Goal: Communication & Community: Answer question/provide support

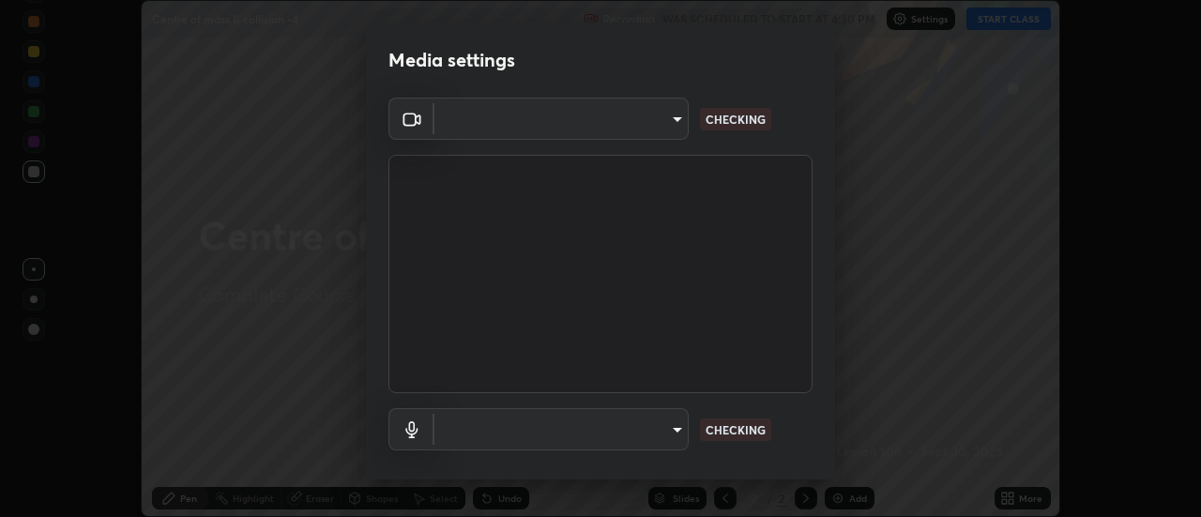
scroll to position [99, 0]
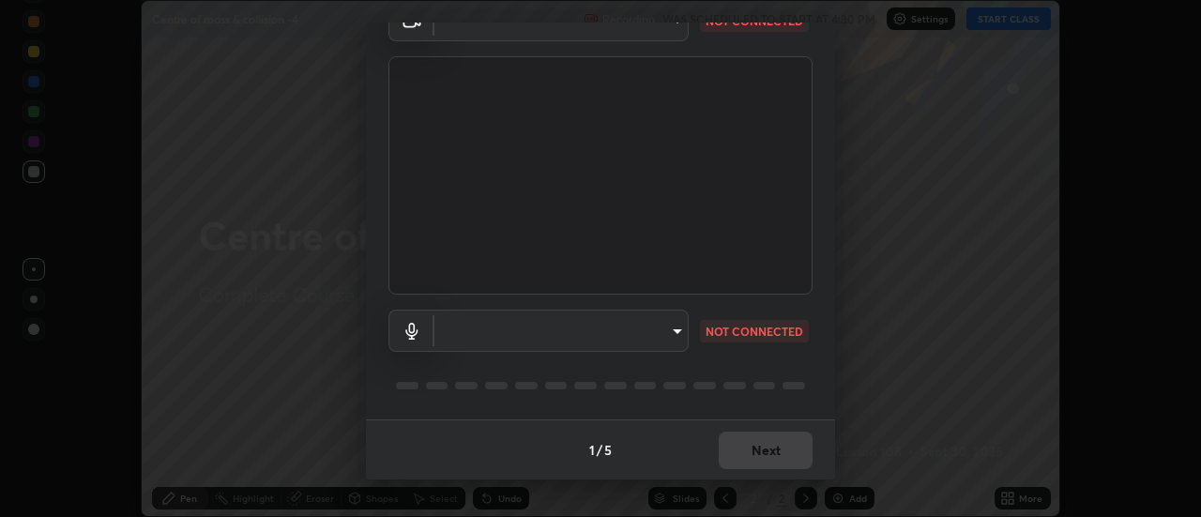
type input "b63bf8d4be001456b007e27562af51addf9deb8236f2337857bb01a3f85ddd7f"
type input "e93bc4946d5af65109397b081f52cda6ab7e1a9d5e5f26f71acc3cd36d6e997e"
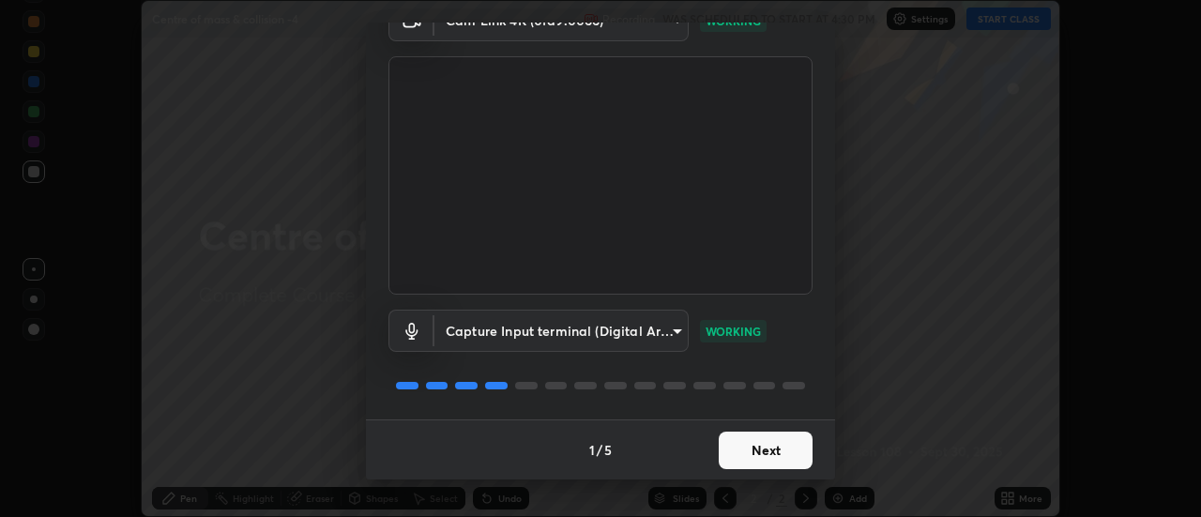
click at [781, 451] on button "Next" at bounding box center [766, 451] width 94 height 38
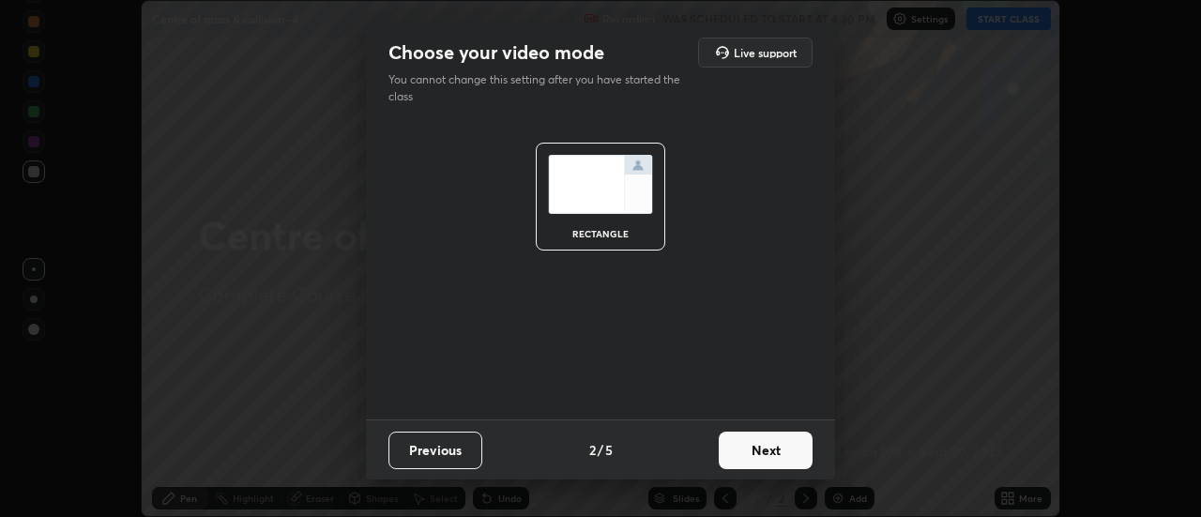
click at [778, 449] on button "Next" at bounding box center [766, 451] width 94 height 38
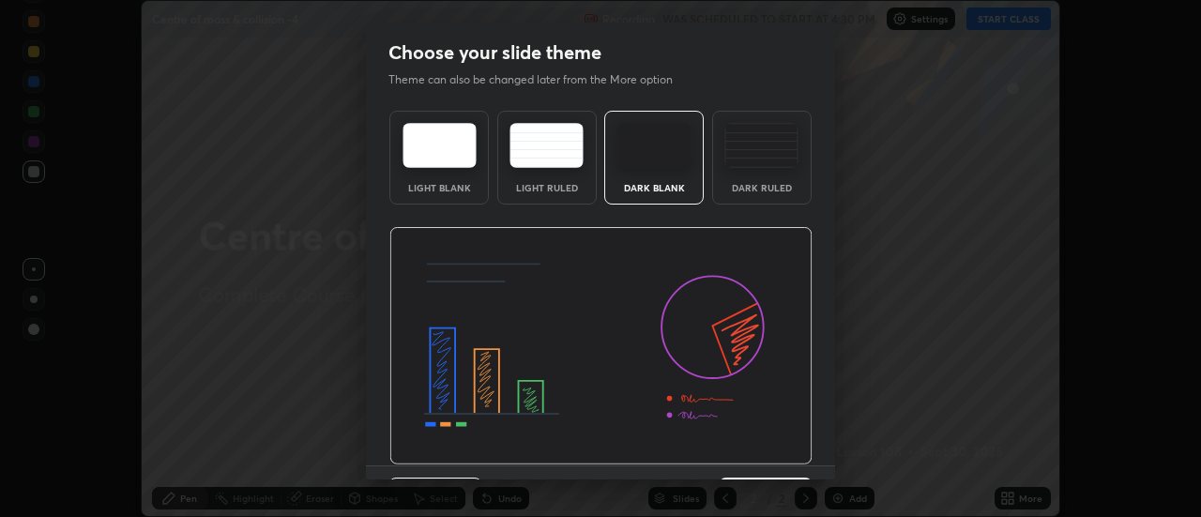
scroll to position [46, 0]
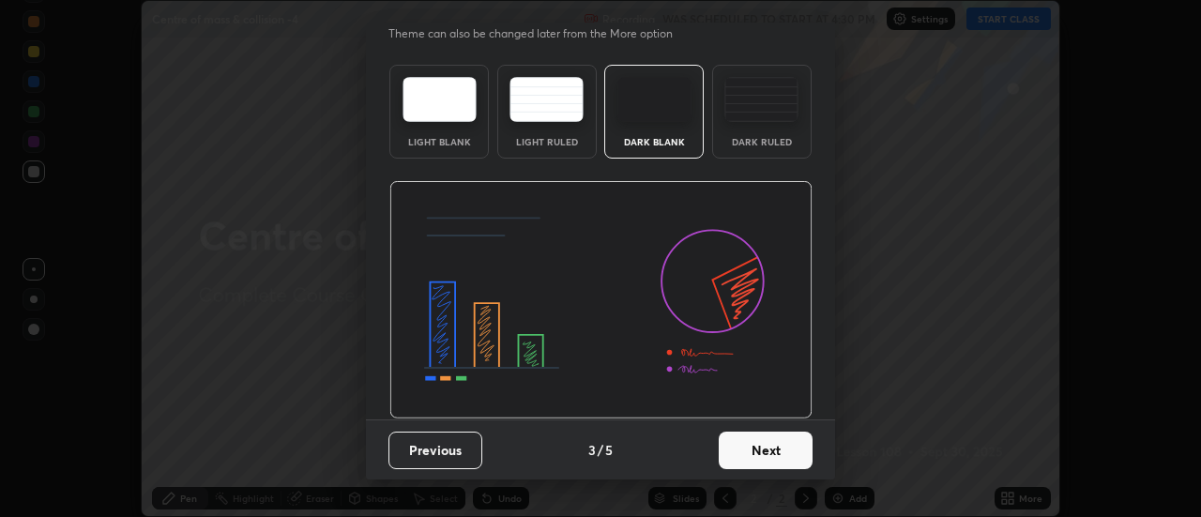
click at [784, 449] on button "Next" at bounding box center [766, 451] width 94 height 38
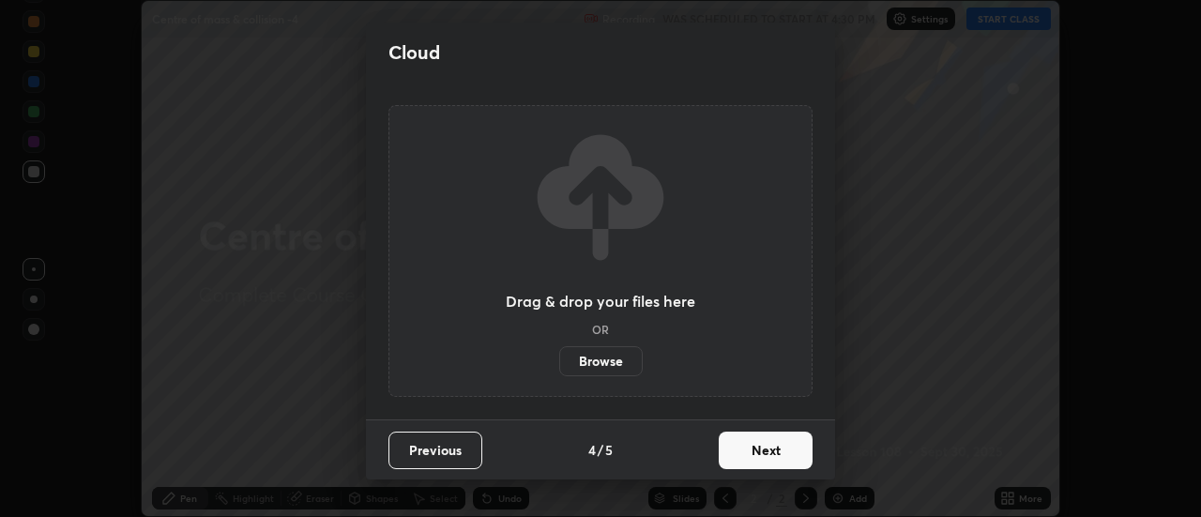
click at [792, 449] on button "Next" at bounding box center [766, 451] width 94 height 38
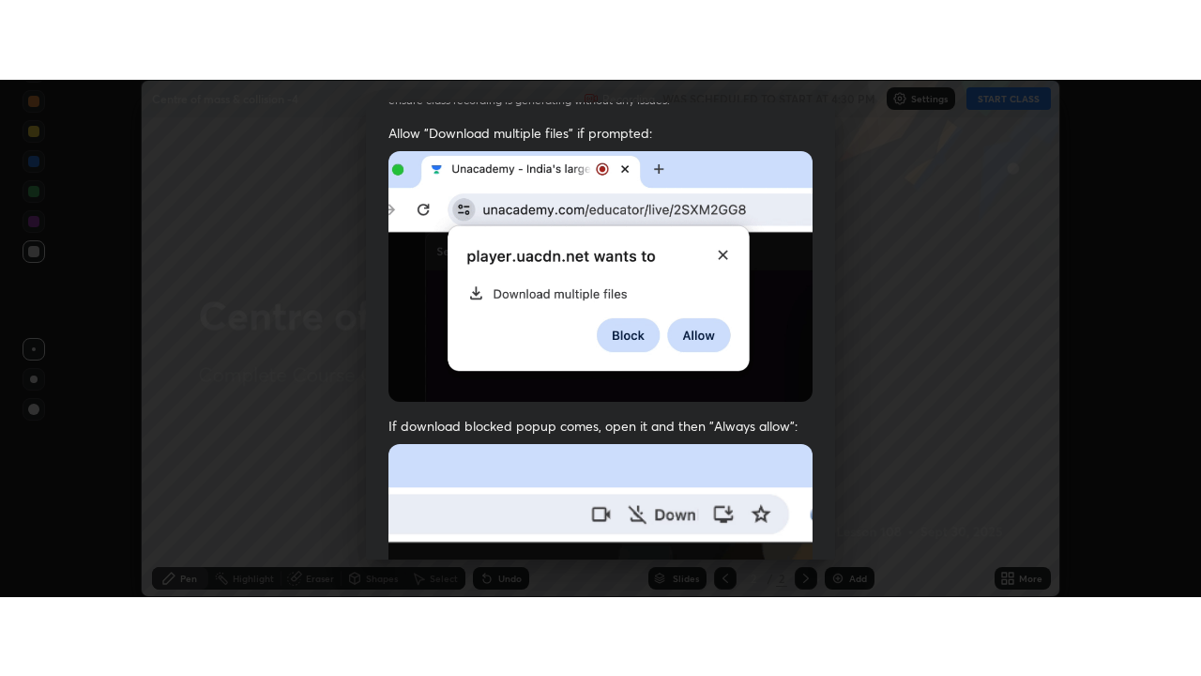
scroll to position [481, 0]
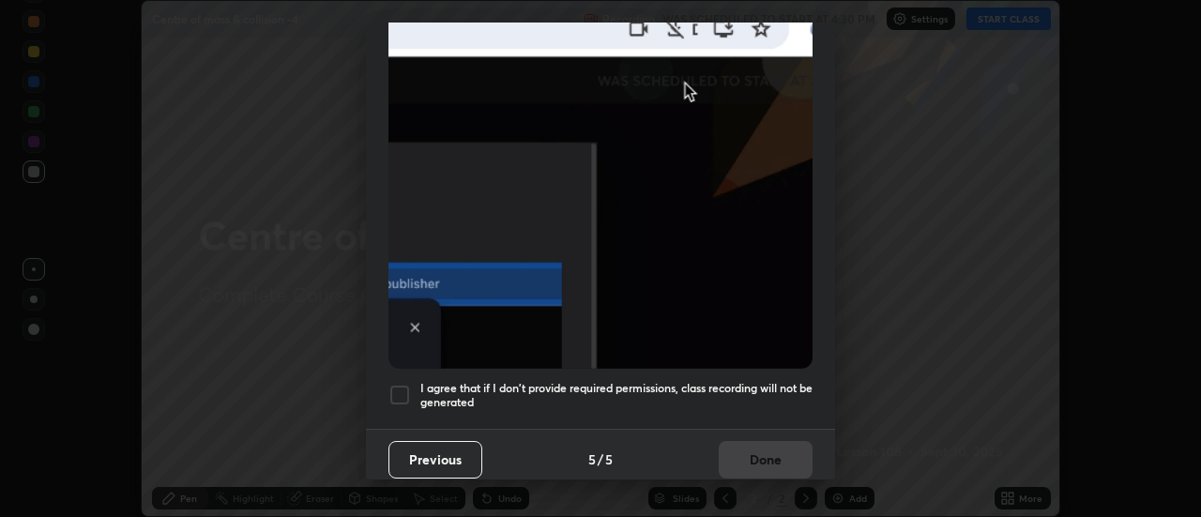
click at [398, 386] on div at bounding box center [399, 395] width 23 height 23
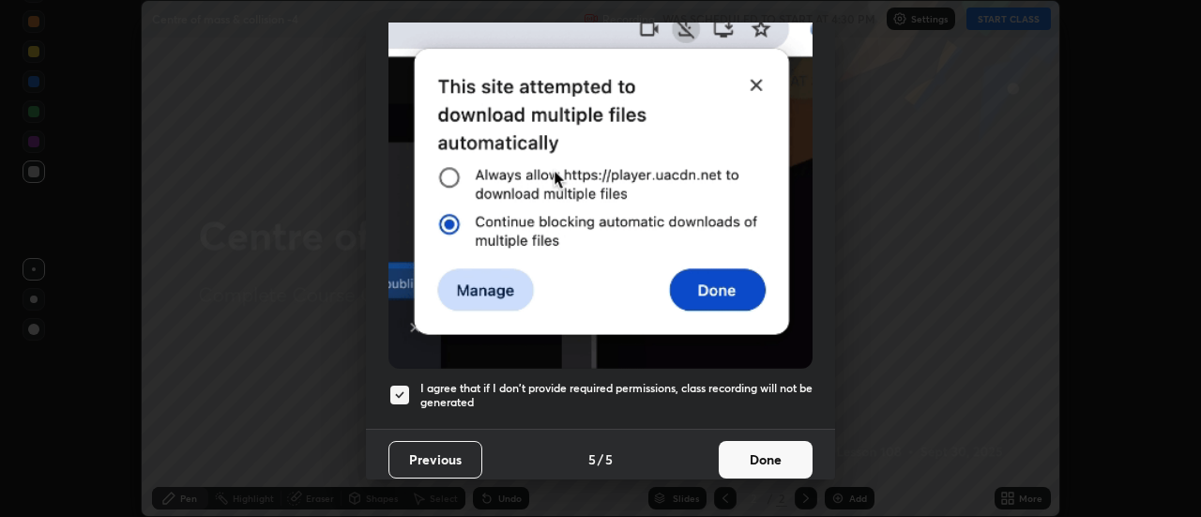
click at [782, 451] on button "Done" at bounding box center [766, 460] width 94 height 38
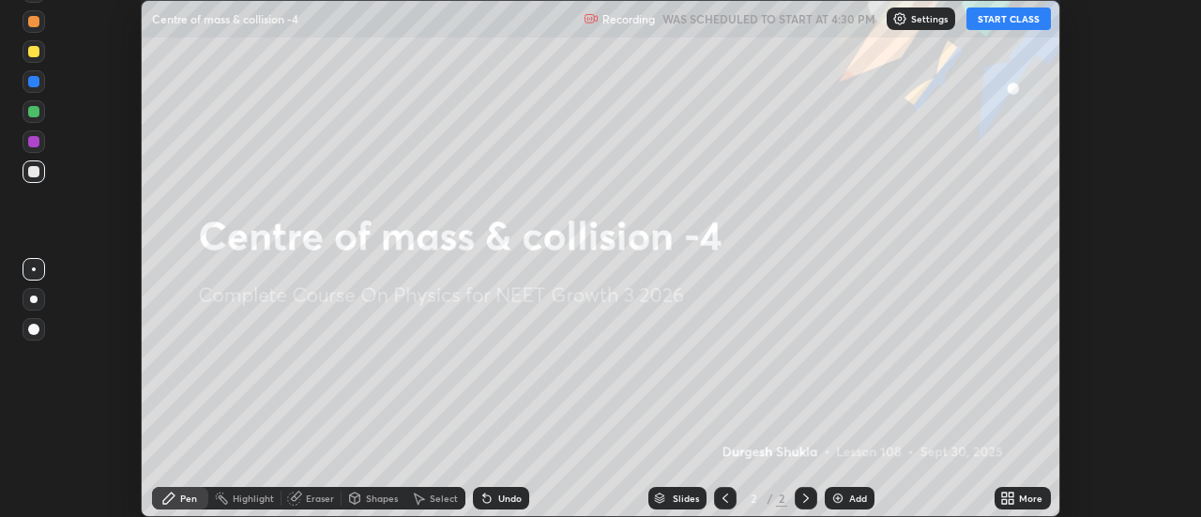
click at [1004, 23] on button "START CLASS" at bounding box center [1008, 19] width 84 height 23
click at [855, 494] on div "Add" at bounding box center [858, 498] width 18 height 9
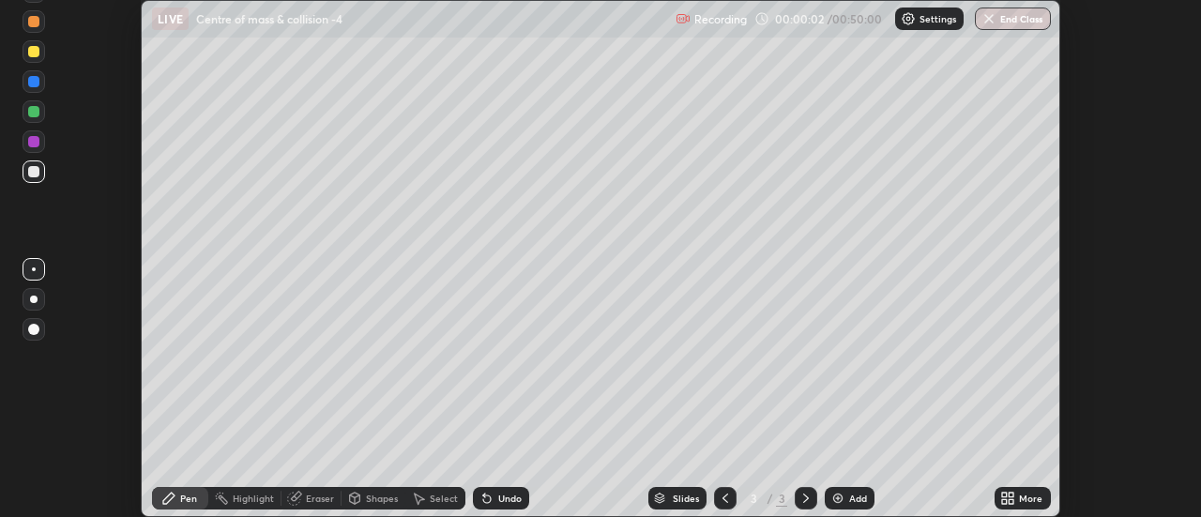
click at [1017, 499] on div "More" at bounding box center [1023, 498] width 56 height 23
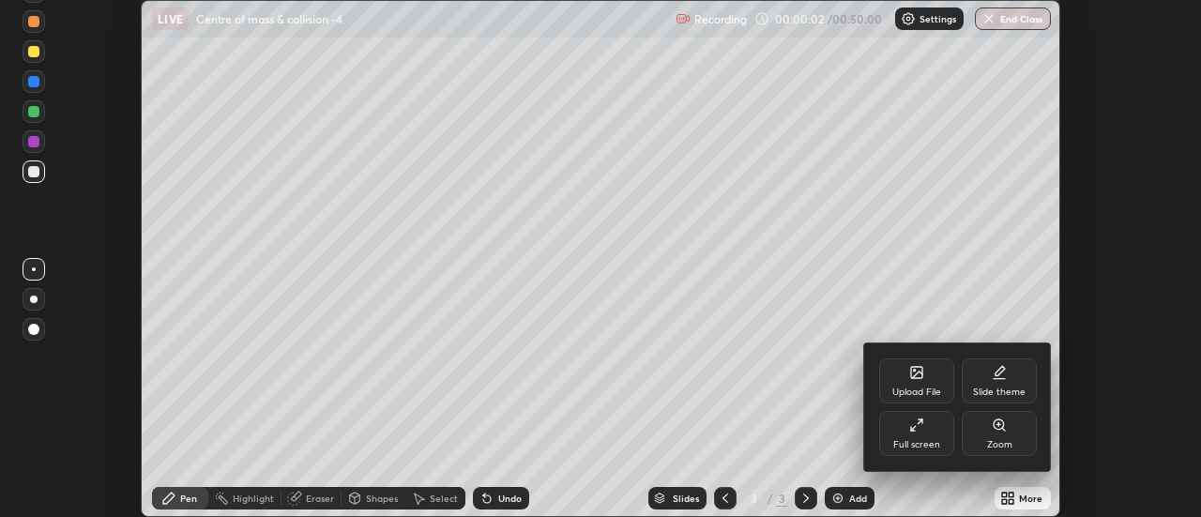
click at [913, 430] on icon at bounding box center [913, 429] width 4 height 4
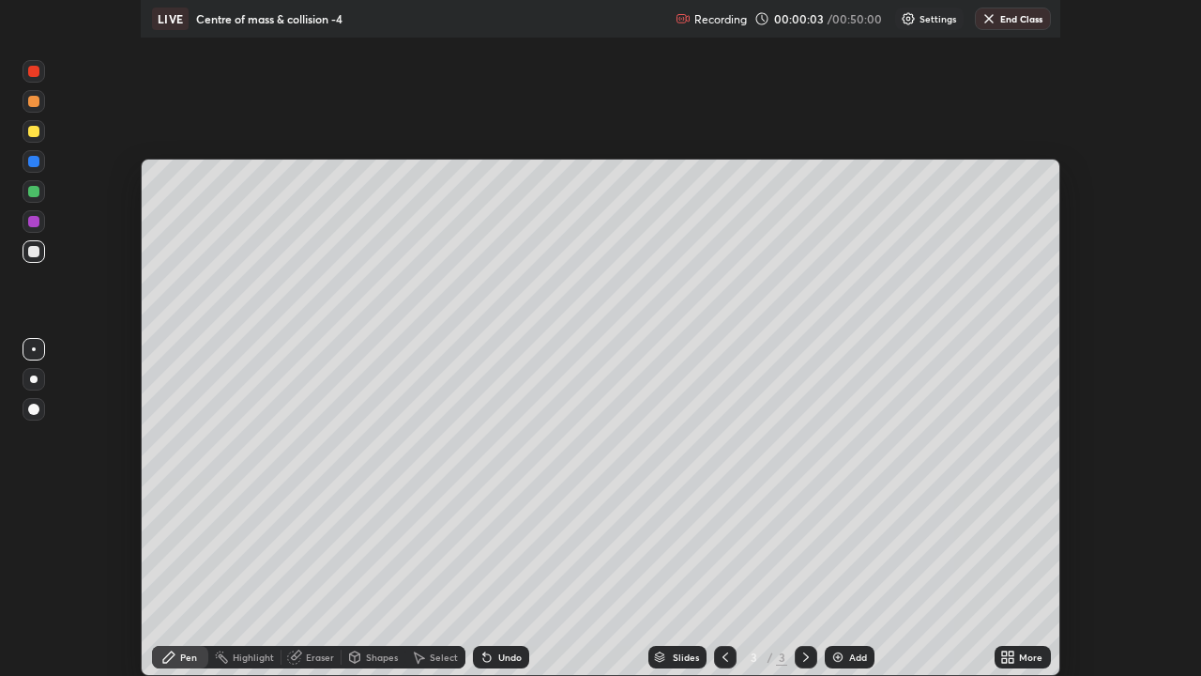
scroll to position [676, 1201]
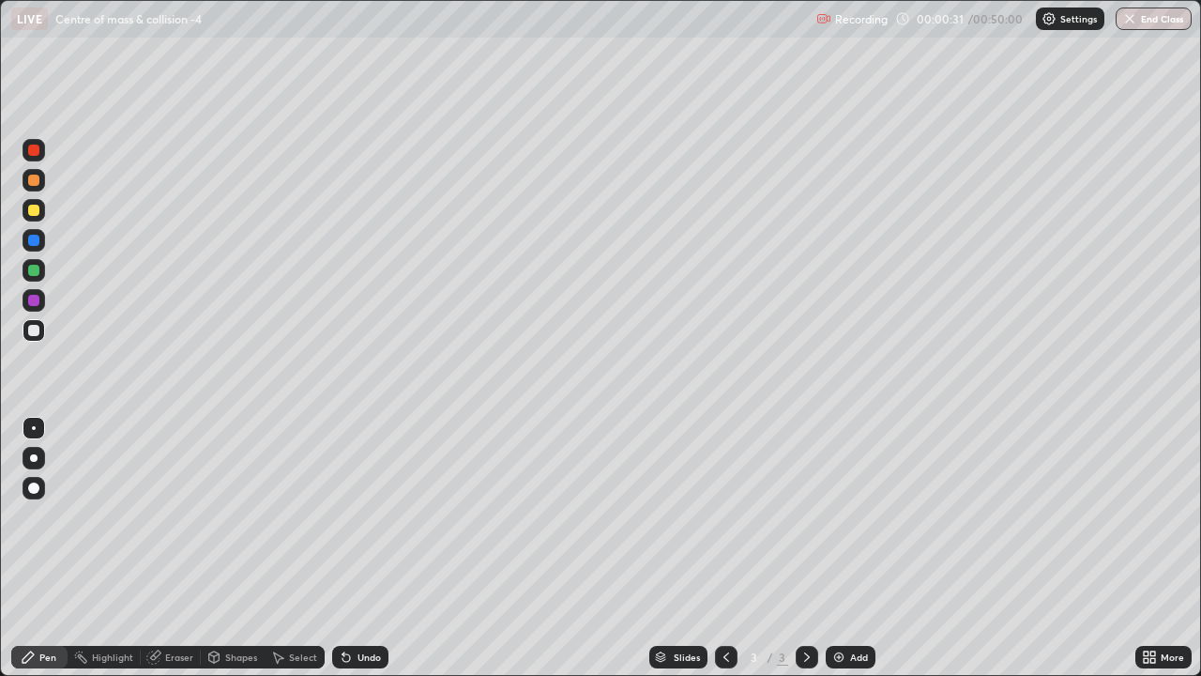
click at [30, 212] on div at bounding box center [33, 210] width 11 height 11
click at [29, 492] on div at bounding box center [34, 488] width 23 height 23
click at [853, 516] on div "Add" at bounding box center [859, 656] width 18 height 9
click at [541, 516] on div "Slides 4 / 4 Add" at bounding box center [761, 657] width 747 height 38
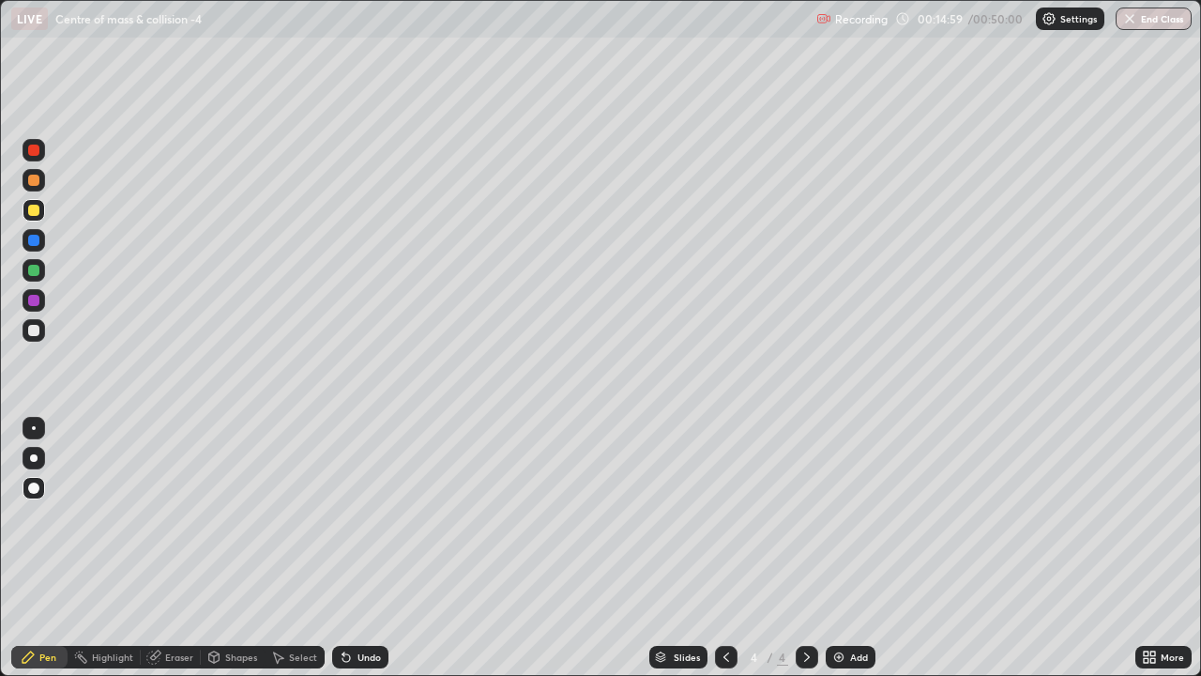
click at [845, 516] on div "Add" at bounding box center [851, 657] width 50 height 23
click at [35, 154] on div at bounding box center [33, 150] width 11 height 11
click at [35, 183] on div at bounding box center [33, 180] width 11 height 11
click at [838, 516] on img at bounding box center [838, 656] width 15 height 15
click at [171, 516] on div "Eraser" at bounding box center [179, 656] width 28 height 9
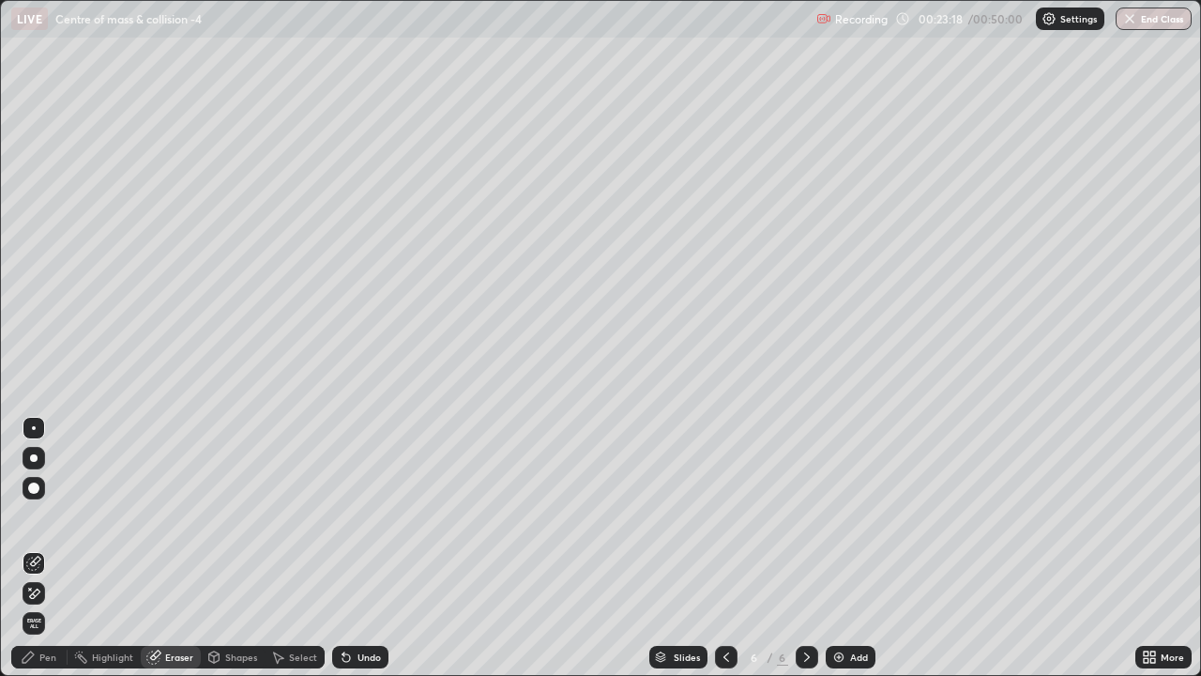
click at [110, 516] on div "Highlight" at bounding box center [112, 656] width 41 height 9
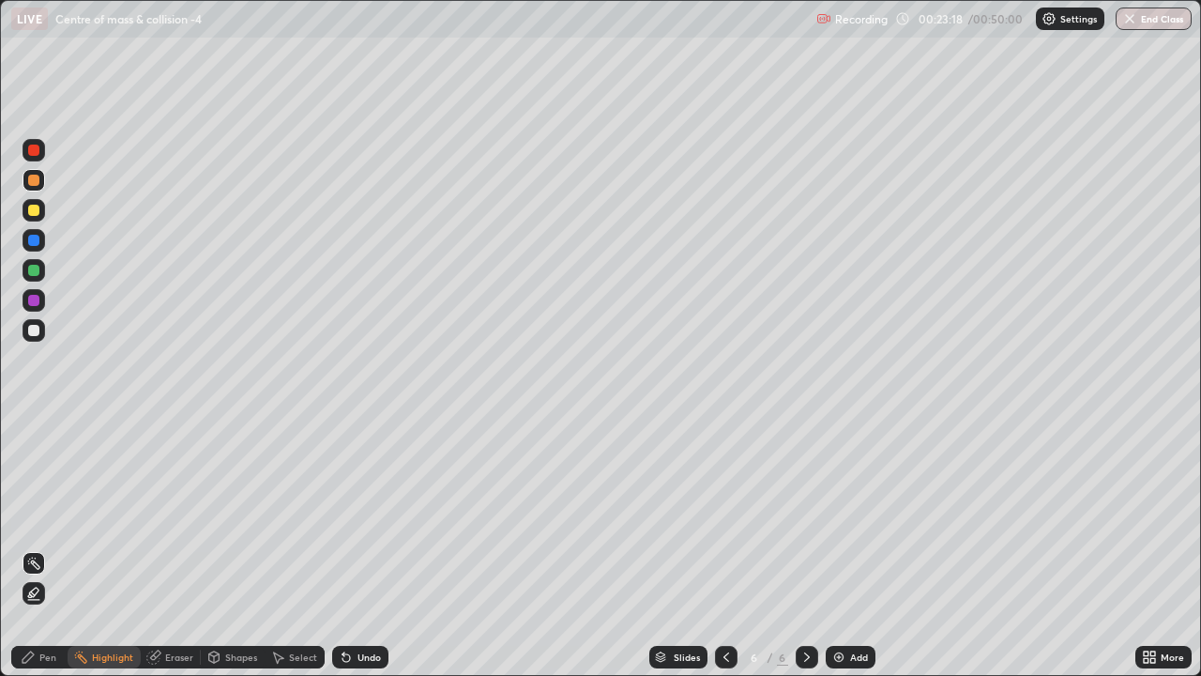
click at [178, 516] on div "Eraser" at bounding box center [179, 656] width 28 height 9
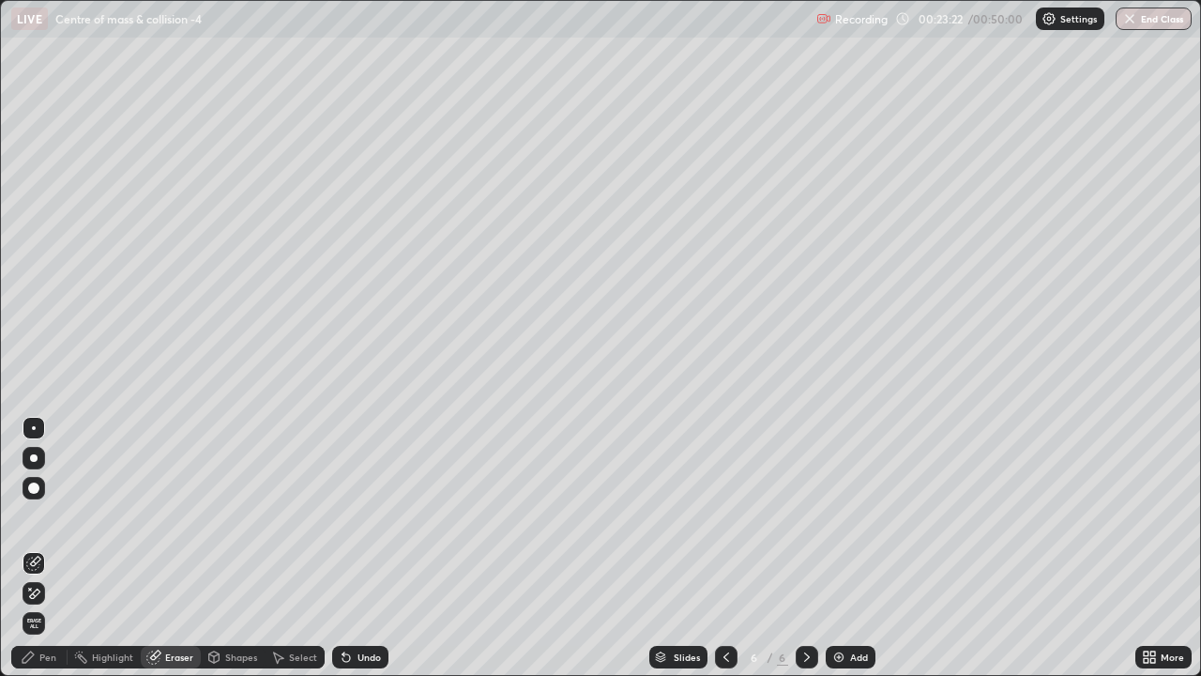
click at [46, 516] on div "Pen" at bounding box center [39, 657] width 56 height 23
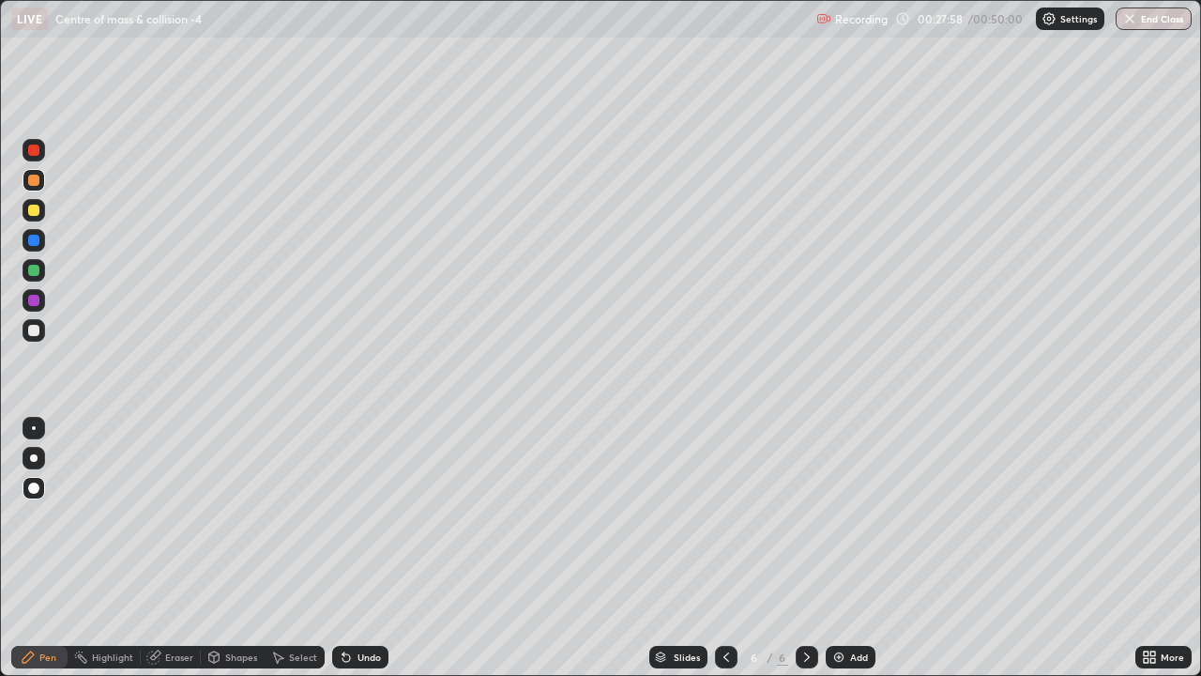
click at [837, 516] on img at bounding box center [838, 656] width 15 height 15
click at [859, 516] on div "Add" at bounding box center [859, 656] width 18 height 9
click at [722, 516] on icon at bounding box center [726, 656] width 15 height 15
click at [728, 516] on div at bounding box center [726, 657] width 23 height 23
click at [1146, 516] on div "More" at bounding box center [1163, 657] width 56 height 23
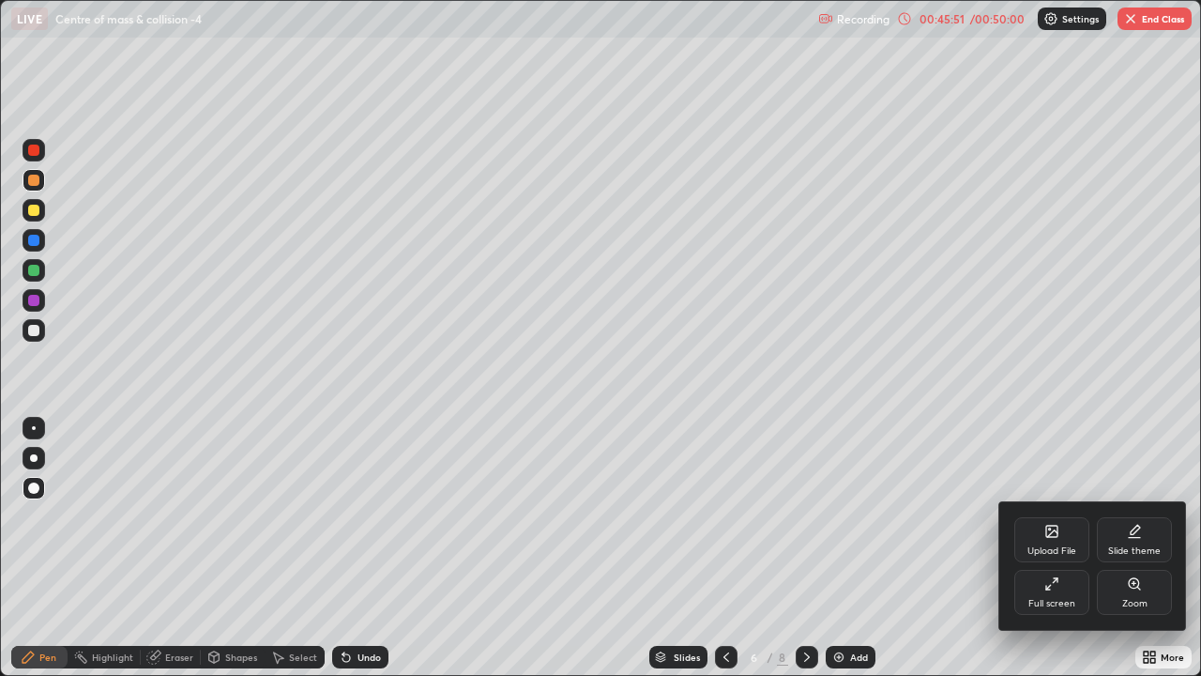
click at [1147, 31] on div at bounding box center [600, 338] width 1201 height 676
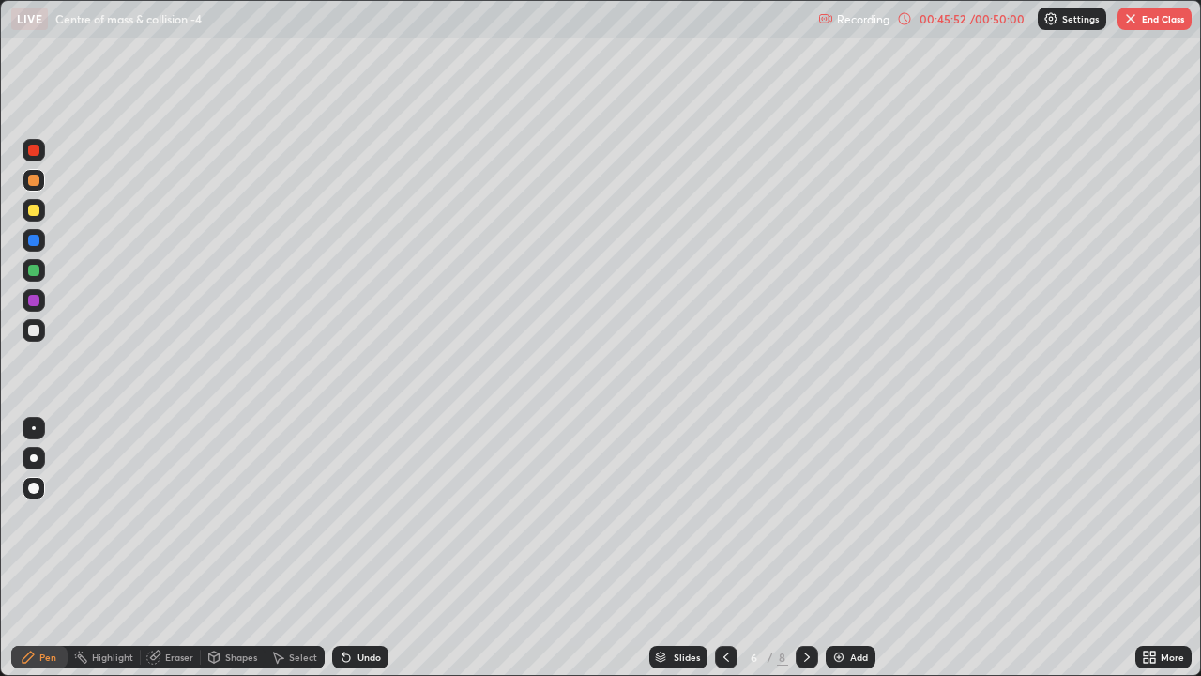
click at [1159, 29] on button "End Class" at bounding box center [1155, 19] width 74 height 23
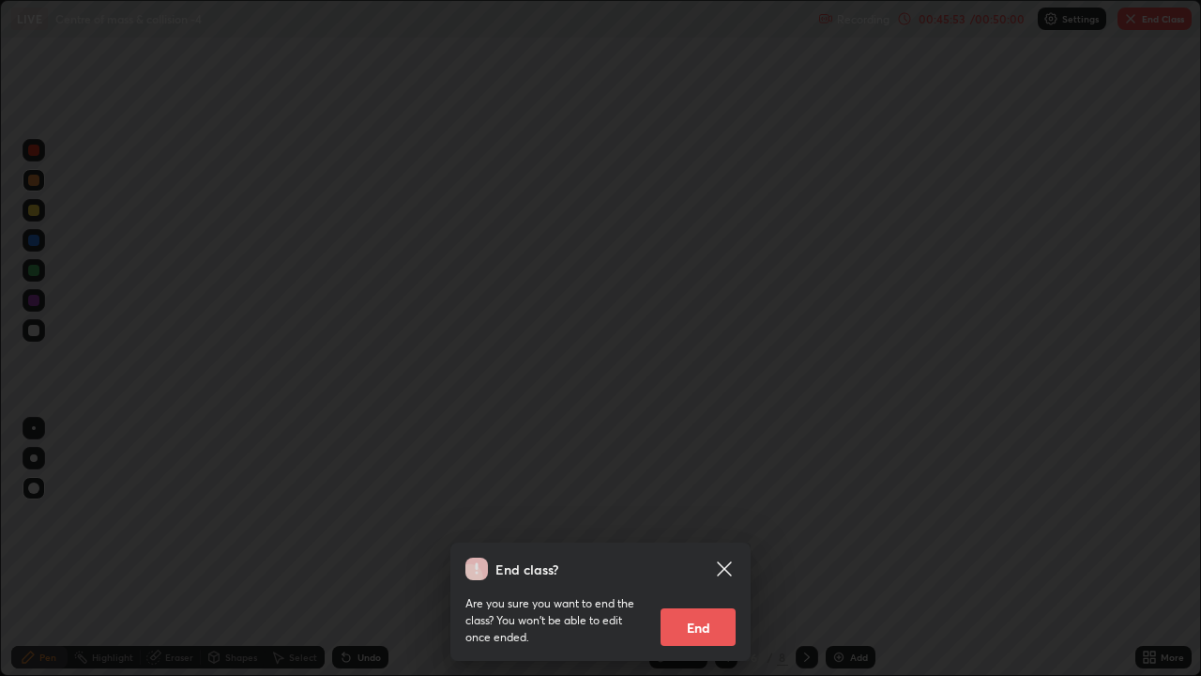
click at [702, 516] on button "End" at bounding box center [698, 627] width 75 height 38
